Goal: Find specific page/section: Find specific page/section

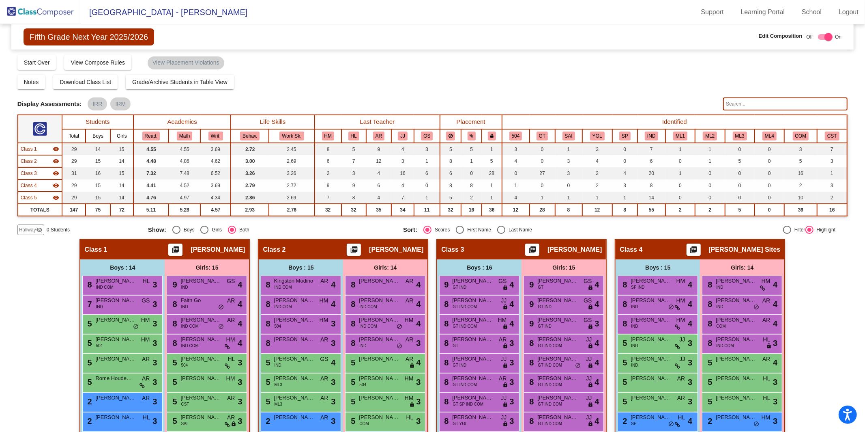
click at [61, 23] on img at bounding box center [40, 12] width 81 height 24
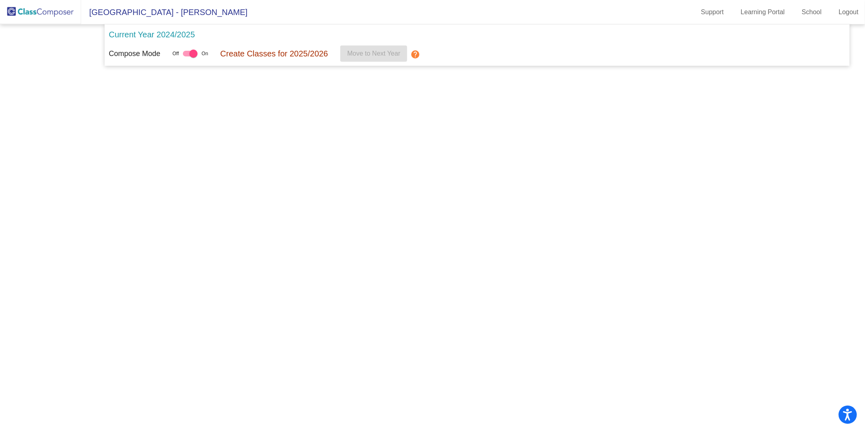
click at [0, 0] on div at bounding box center [0, 0] width 0 height 0
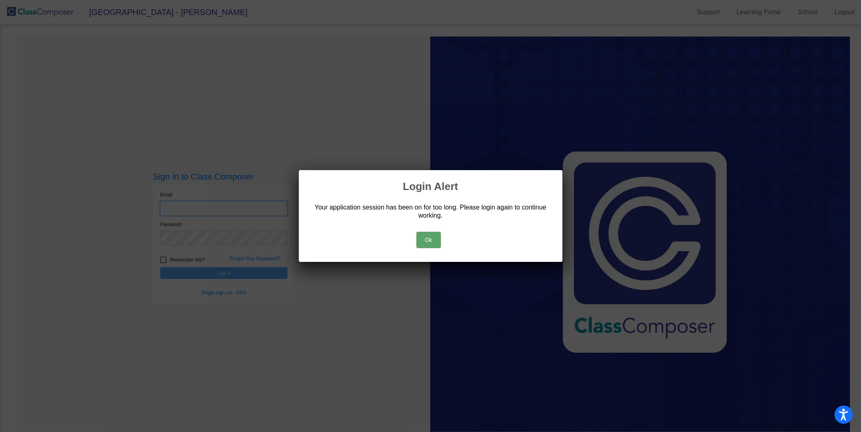
type input "[EMAIL_ADDRESS][PERSON_NAME][DOMAIN_NAME]"
click at [431, 237] on button "Ok" at bounding box center [429, 240] width 24 height 16
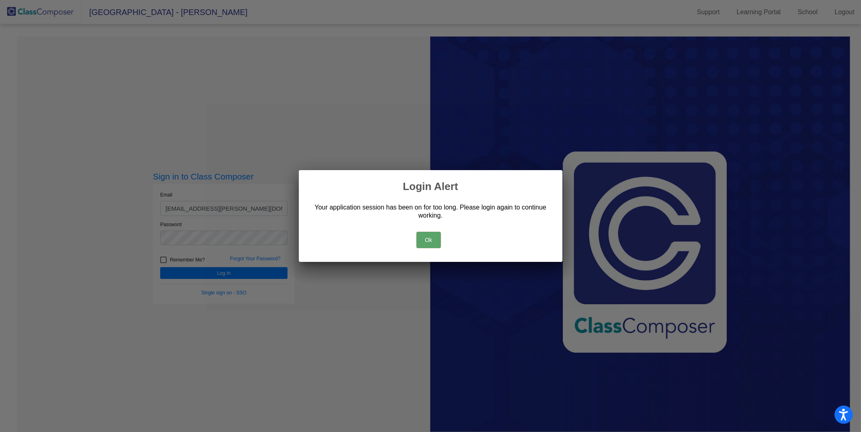
click at [424, 241] on button "Ok" at bounding box center [429, 240] width 24 height 16
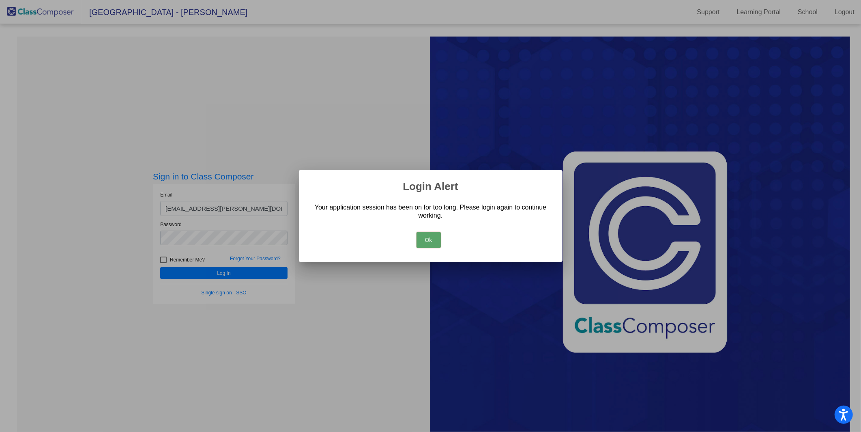
click at [426, 239] on button "Ok" at bounding box center [429, 240] width 24 height 16
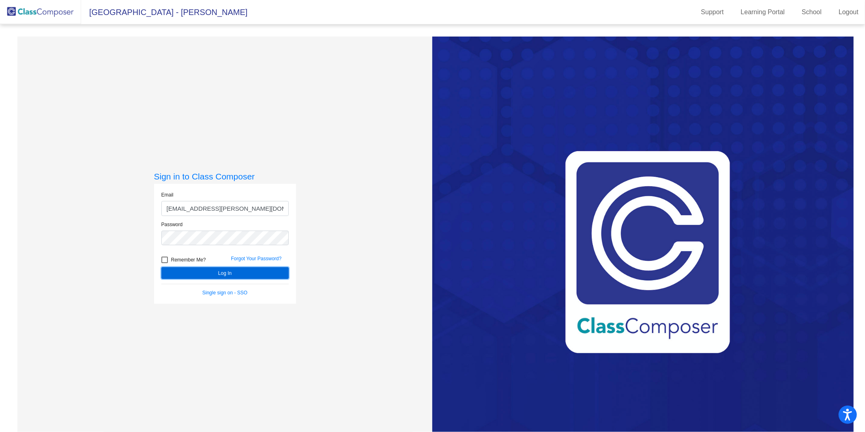
click at [241, 271] on button "Log In" at bounding box center [224, 273] width 127 height 12
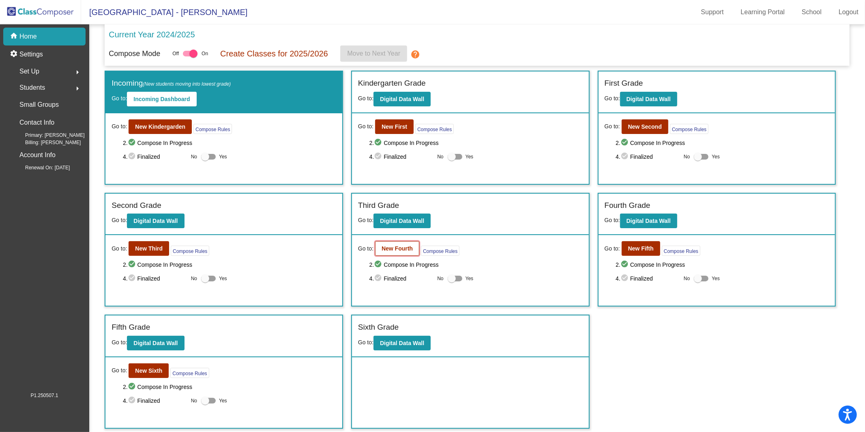
click at [384, 243] on button "New Fourth" at bounding box center [397, 248] width 44 height 15
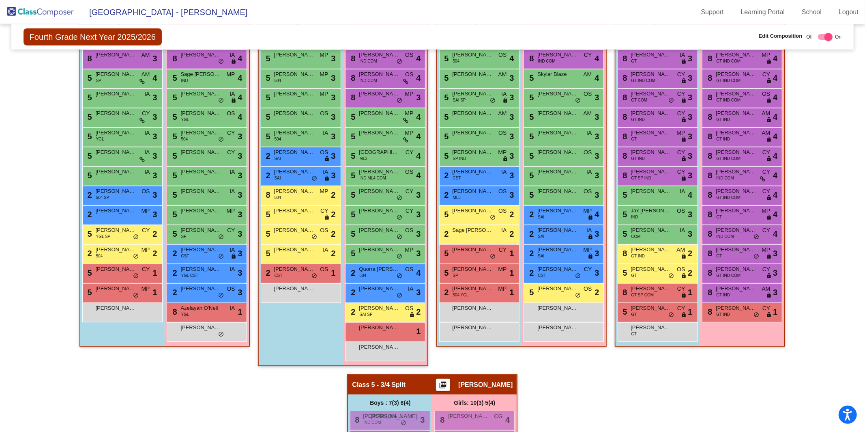
scroll to position [437, 0]
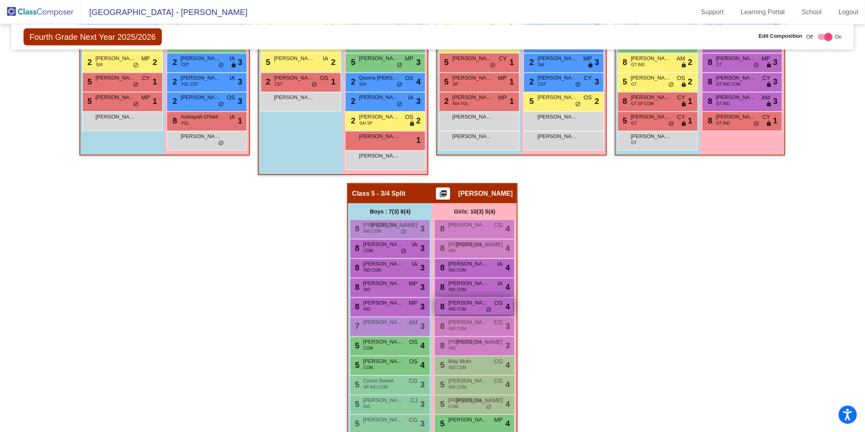
click at [463, 300] on span "[PERSON_NAME]" at bounding box center [468, 303] width 41 height 8
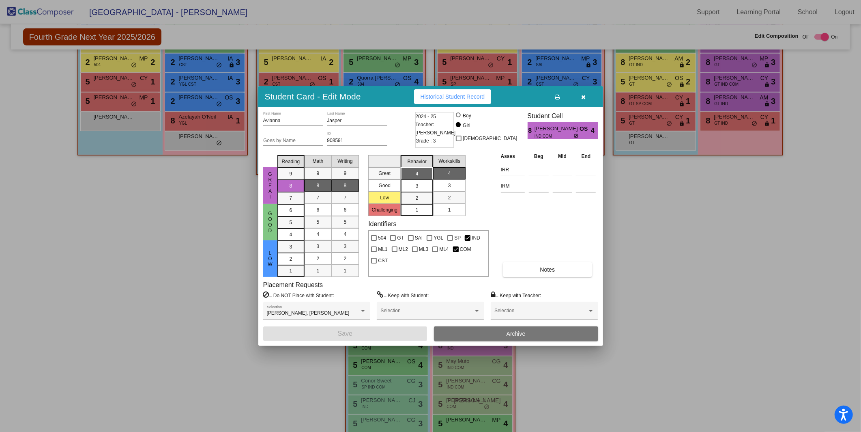
click at [464, 300] on div "= Keep with Student: Selection" at bounding box center [430, 308] width 107 height 35
click at [581, 94] on icon "button" at bounding box center [583, 97] width 4 height 6
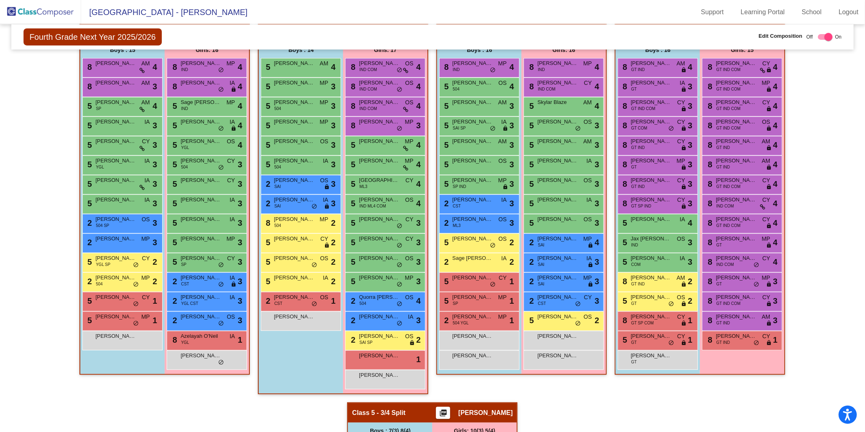
scroll to position [0, 0]
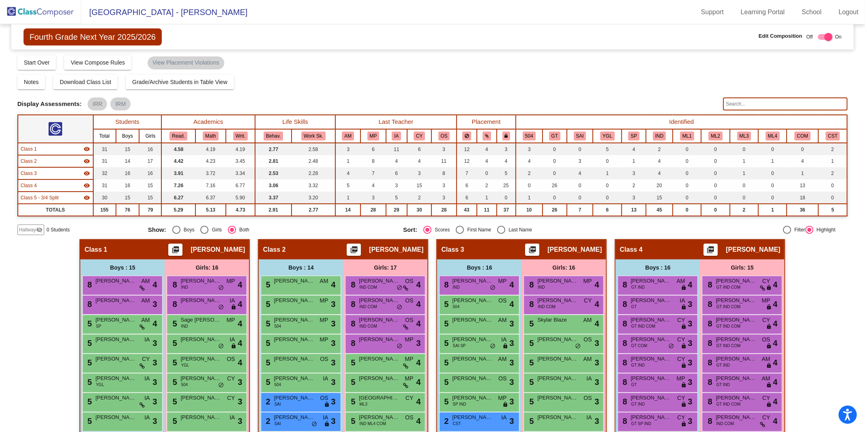
click at [39, 13] on img at bounding box center [40, 12] width 81 height 24
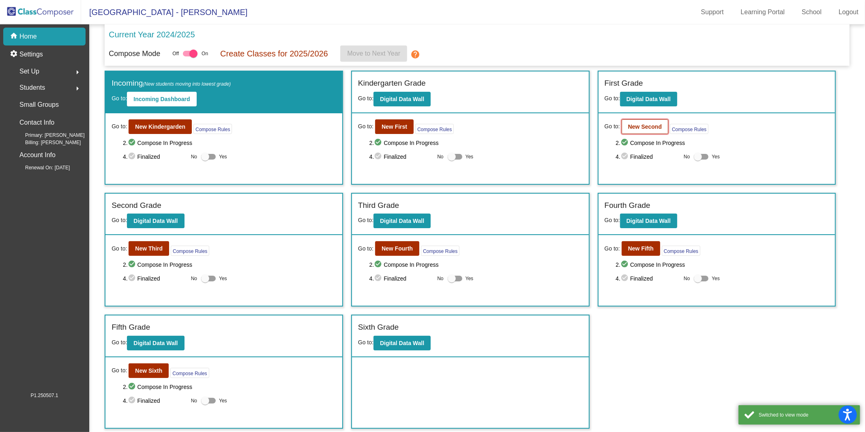
click at [640, 121] on button "New Second" at bounding box center [645, 126] width 47 height 15
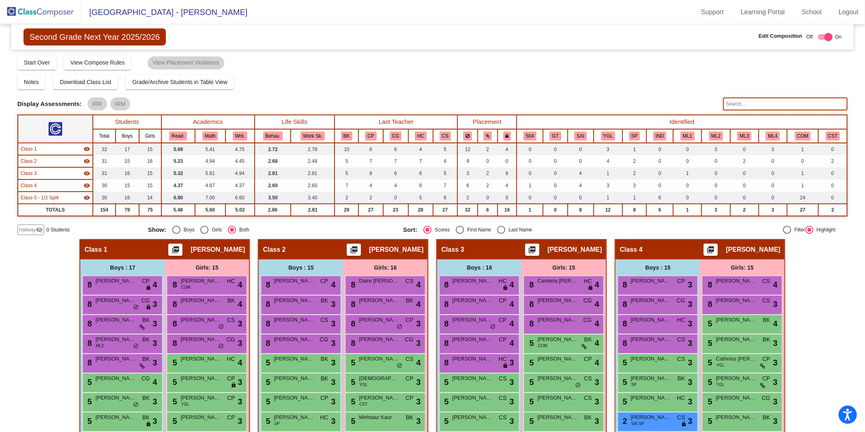
click at [742, 105] on input "text" at bounding box center [785, 103] width 125 height 13
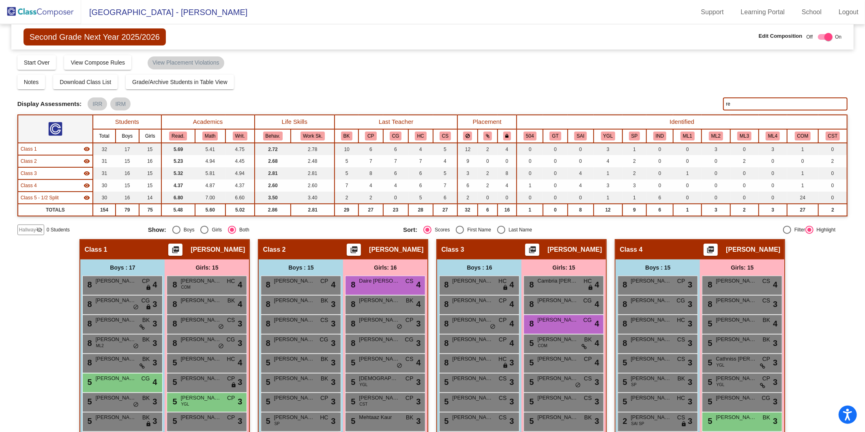
type input "r"
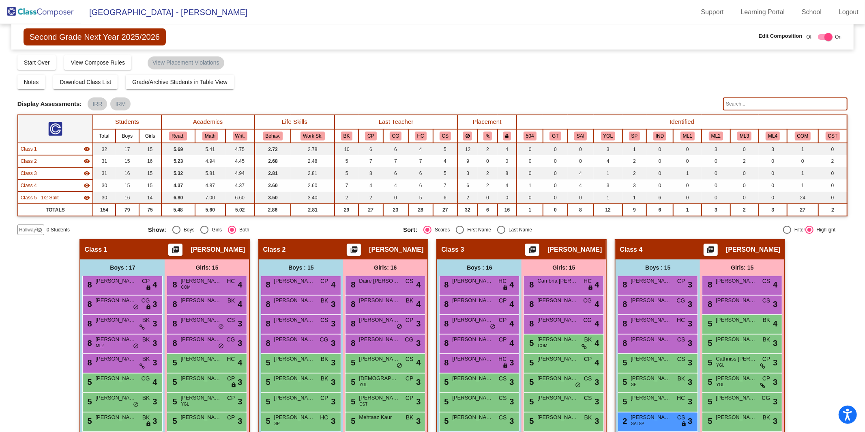
click at [48, 10] on img at bounding box center [40, 12] width 81 height 24
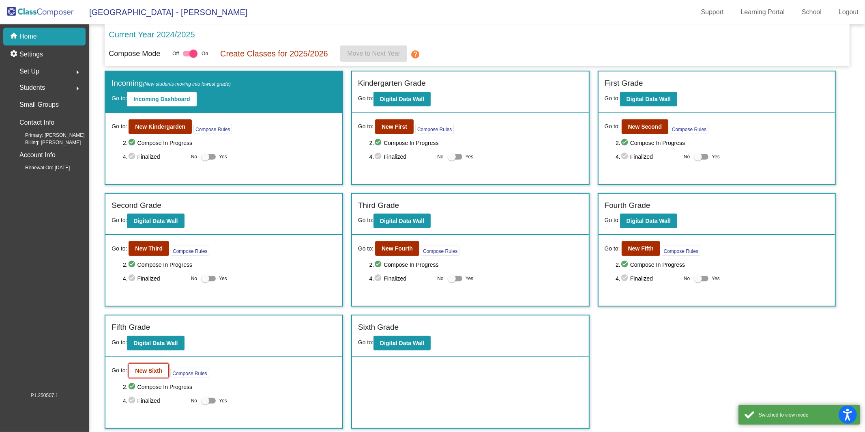
click at [148, 367] on b "New Sixth" at bounding box center [148, 370] width 27 height 6
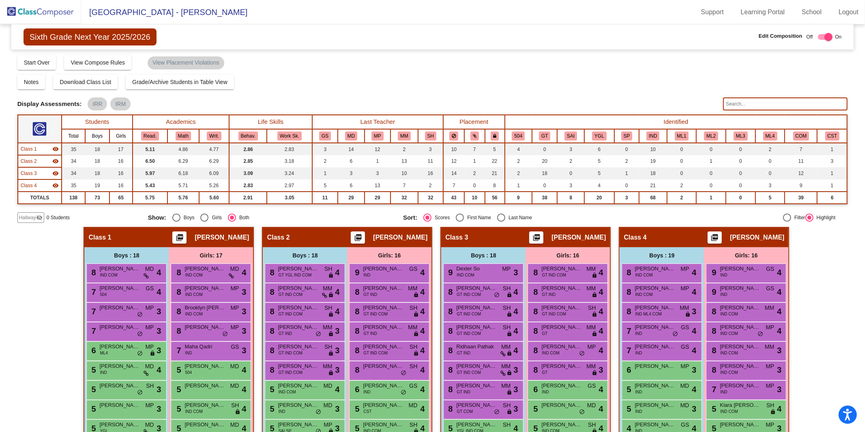
click at [49, 9] on img at bounding box center [40, 12] width 81 height 24
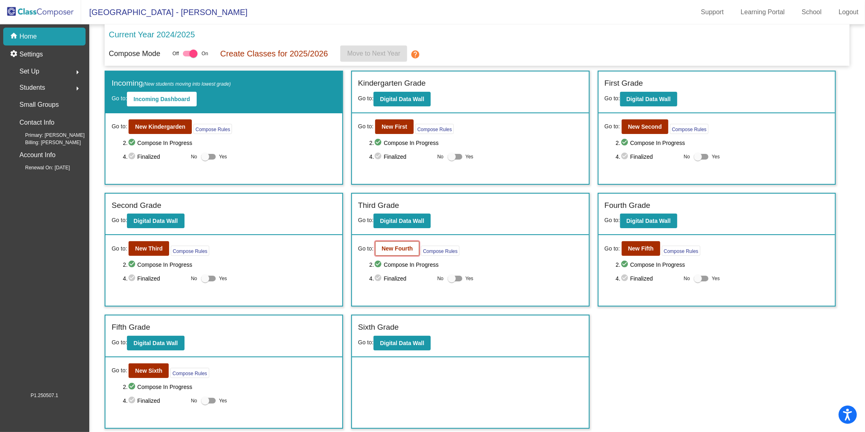
click at [382, 246] on b "New Fourth" at bounding box center [397, 248] width 31 height 6
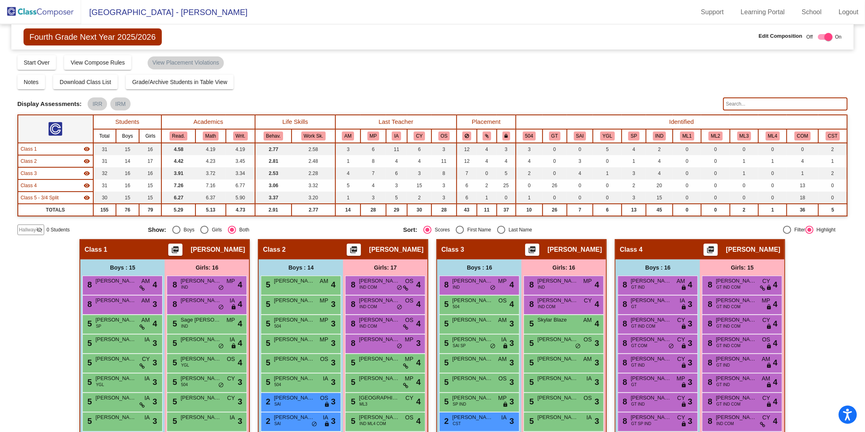
click at [745, 103] on input "text" at bounding box center [785, 103] width 125 height 13
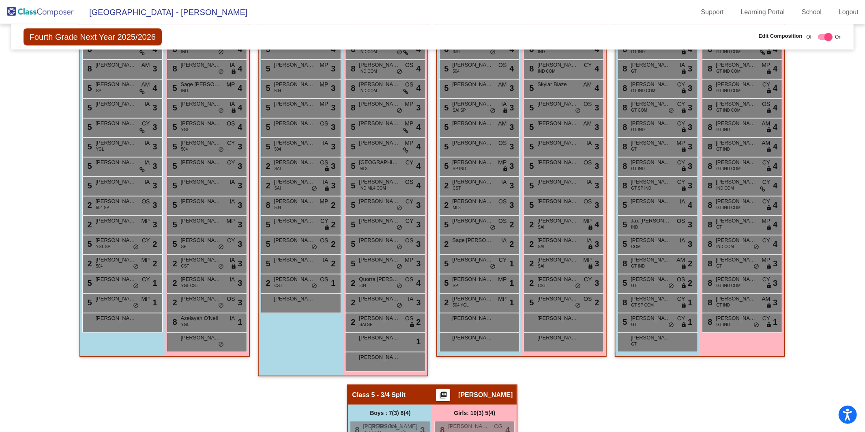
scroll to position [80, 0]
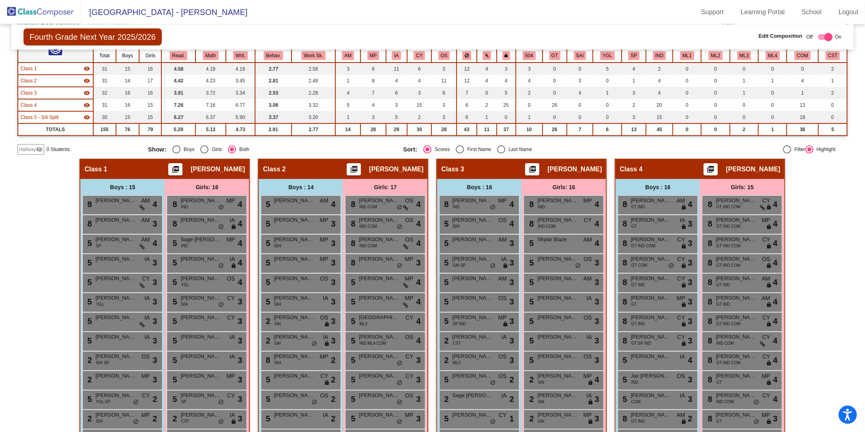
type input "kian"
